Goal: Task Accomplishment & Management: Manage account settings

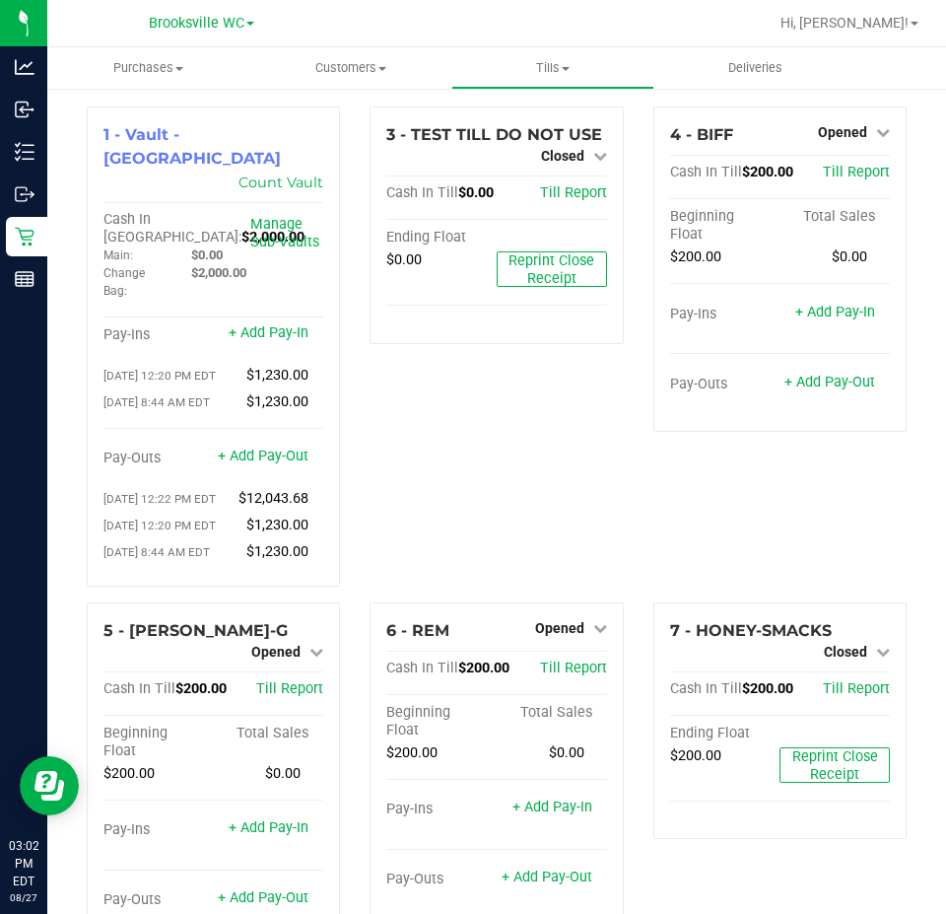
click at [72, 302] on div "1 - Vault - [GEOGRAPHIC_DATA] Count Vault Cash In Vault: $2,000.00 Main: $0.00 …" at bounding box center [213, 354] width 283 height 496
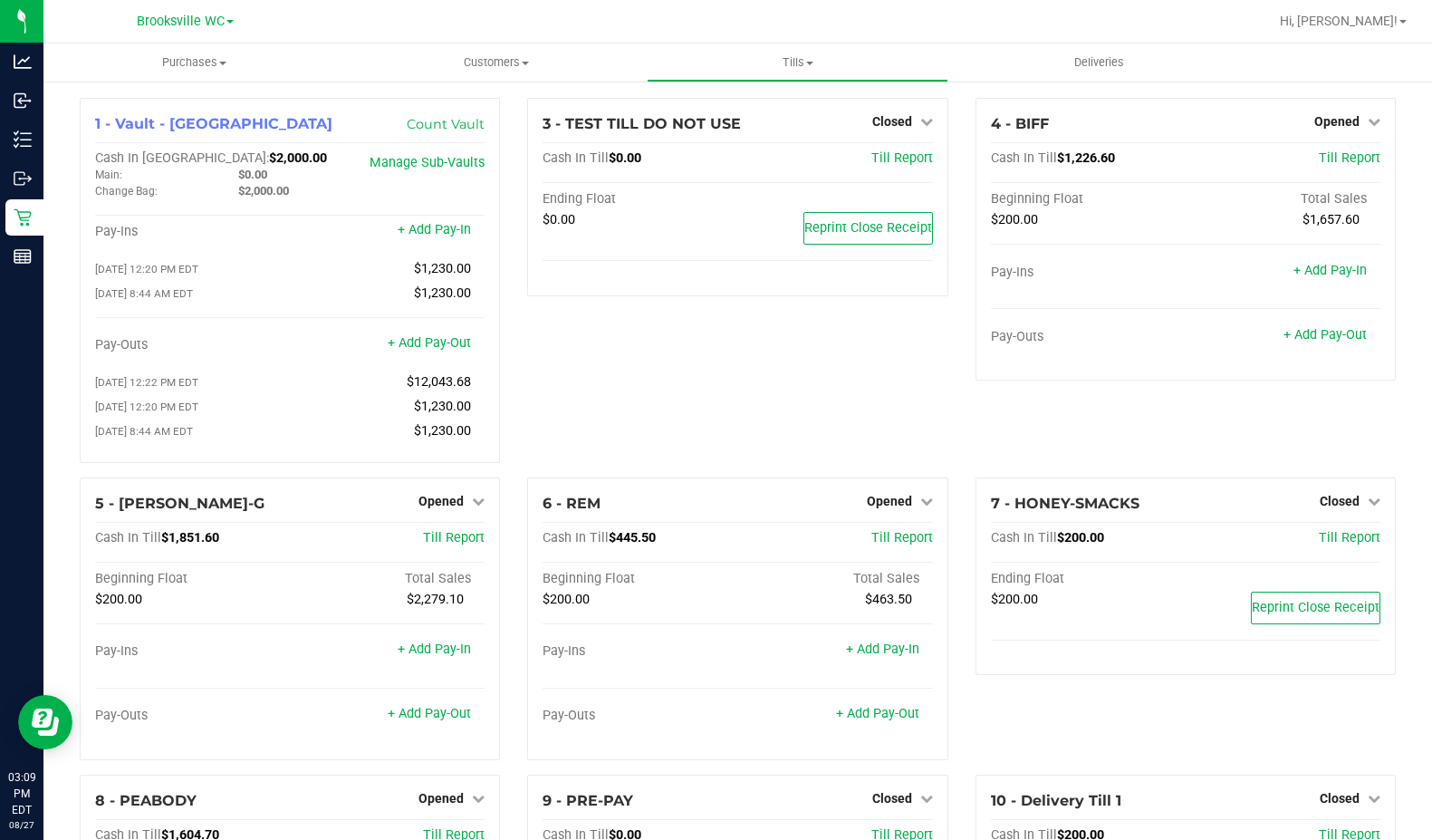
click at [118, 90] on div "1 - Vault - Brooksville Count Vault Cash In Vault: $2,000.00 Main: $0.00 Change…" at bounding box center [737, 585] width 1389 height 1010
click at [869, 28] on span "Hi, [PERSON_NAME]!" at bounding box center [1339, 21] width 118 height 15
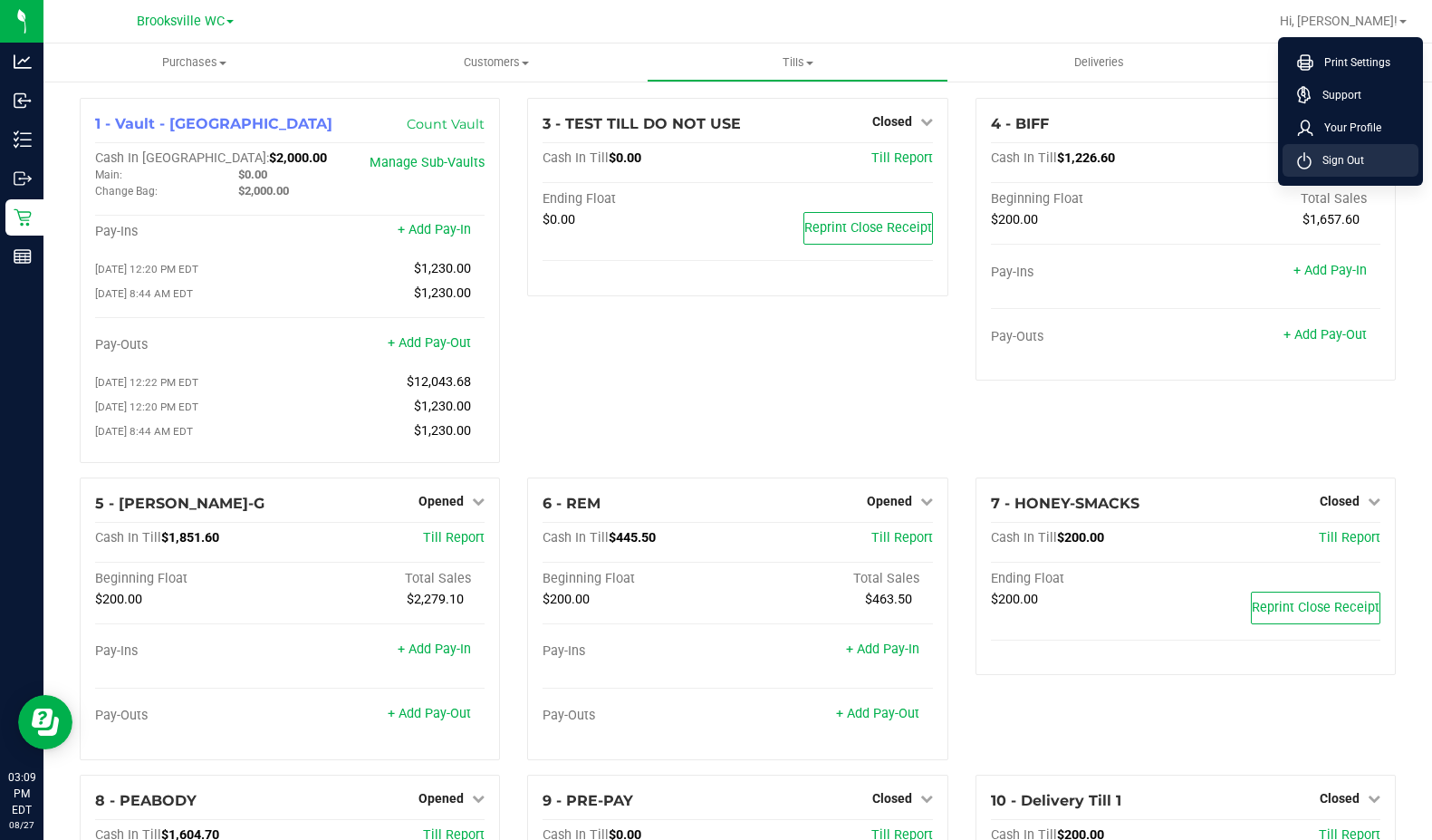
click at [869, 150] on li "Sign Out" at bounding box center [1351, 160] width 136 height 32
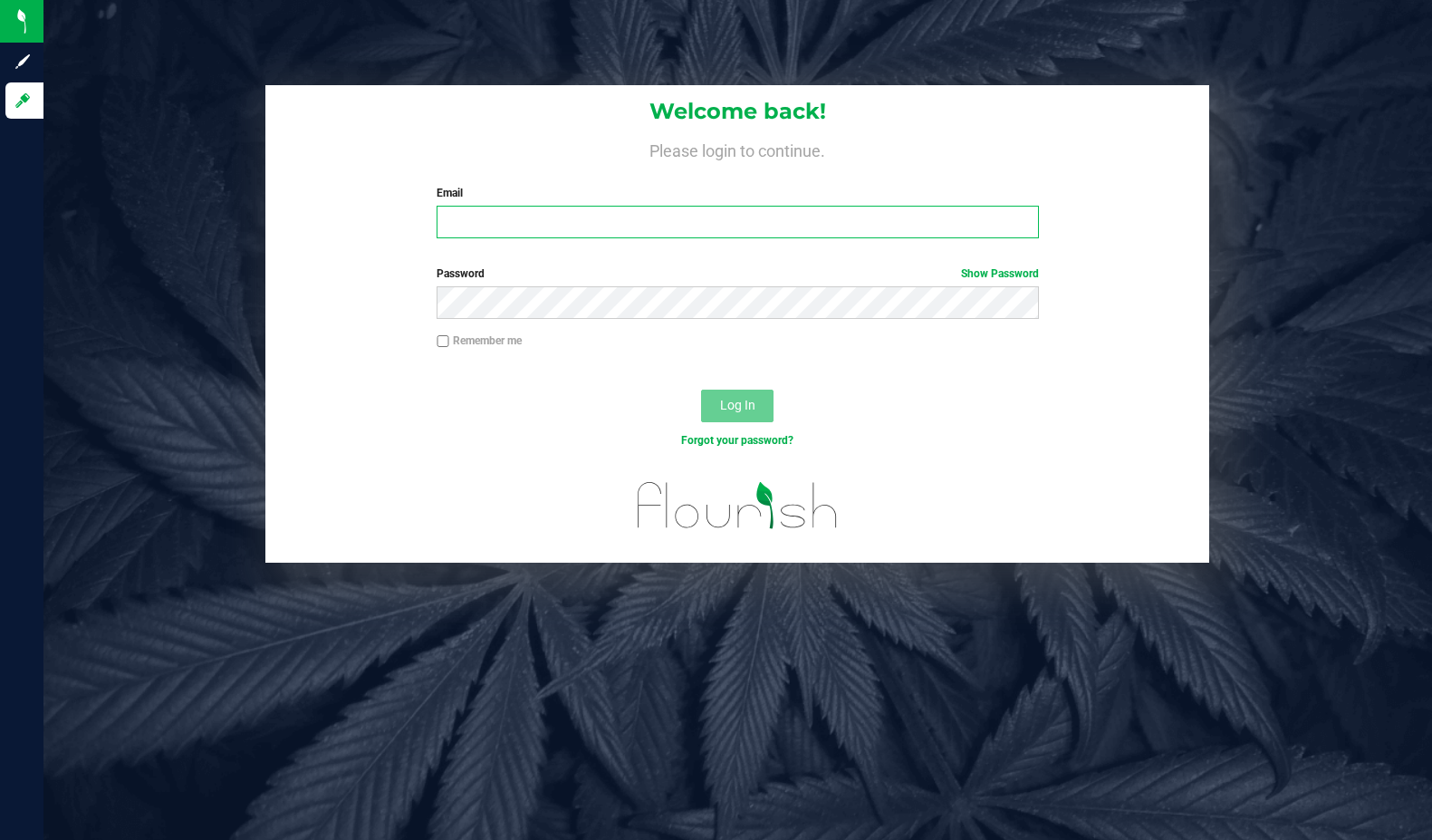
click at [730, 236] on input "Email" at bounding box center [737, 221] width 602 height 32
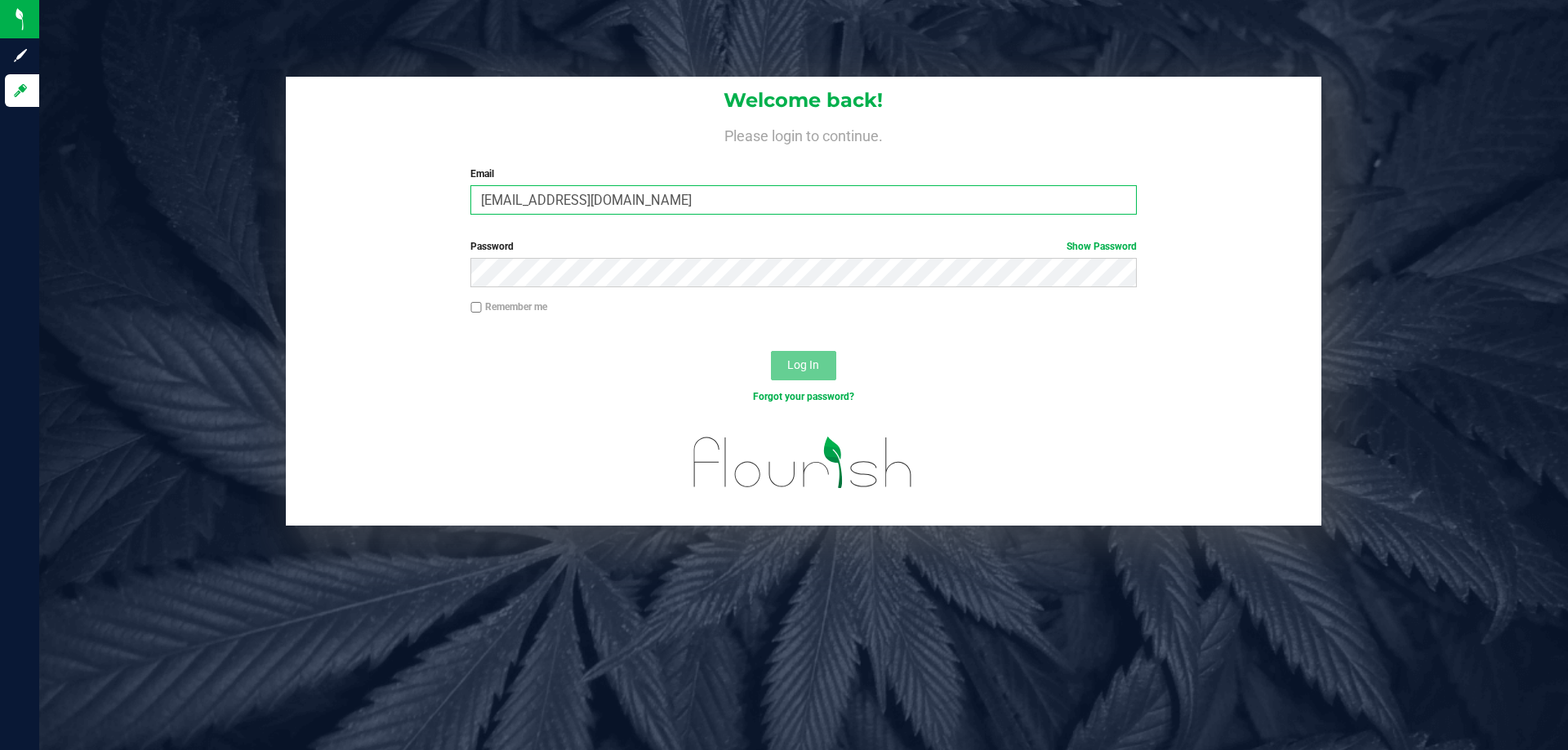
type input "gaguillen@liveparallel.com"
click at [770, 351] on button "Log In" at bounding box center [803, 365] width 65 height 29
